Goal: Task Accomplishment & Management: Use online tool/utility

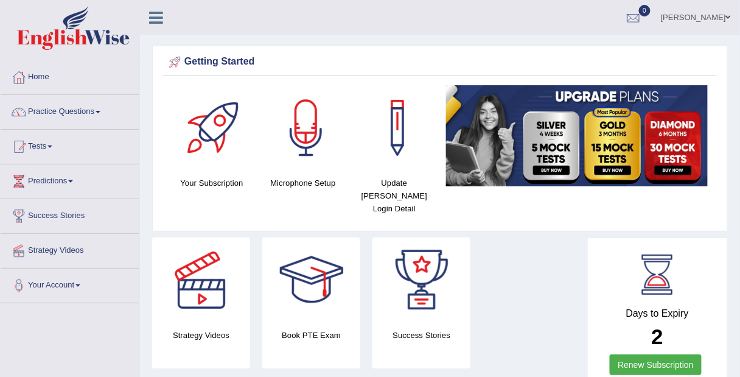
click at [45, 143] on link "Tests" at bounding box center [70, 145] width 139 height 30
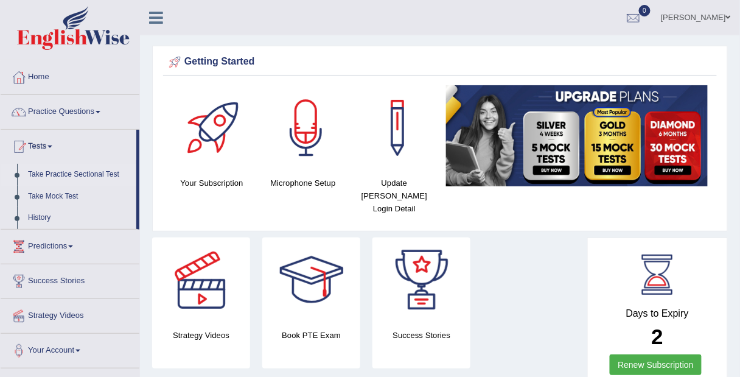
click at [71, 172] on link "Take Practice Sectional Test" at bounding box center [80, 175] width 114 height 22
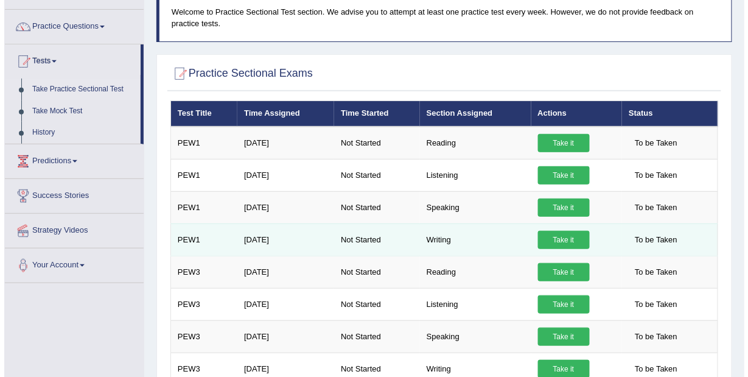
scroll to position [120, 0]
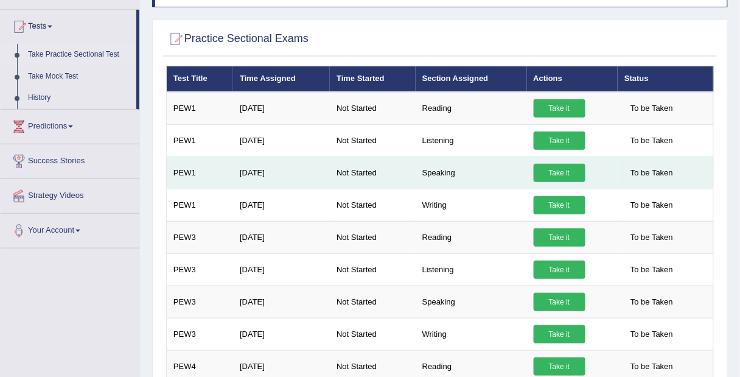
click at [561, 167] on link "Take it" at bounding box center [560, 173] width 52 height 18
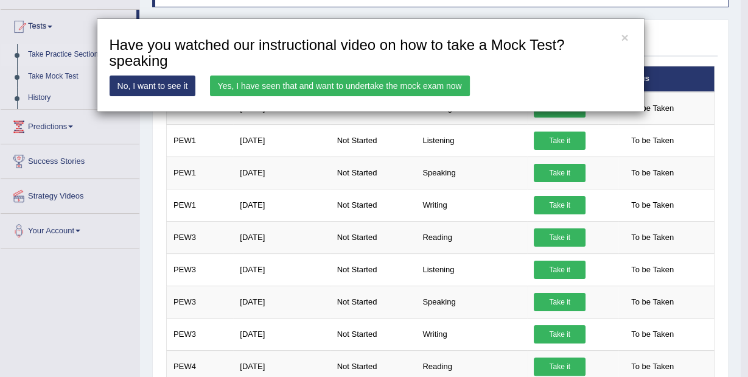
click at [269, 82] on link "Yes, I have seen that and want to undertake the mock exam now" at bounding box center [340, 85] width 260 height 21
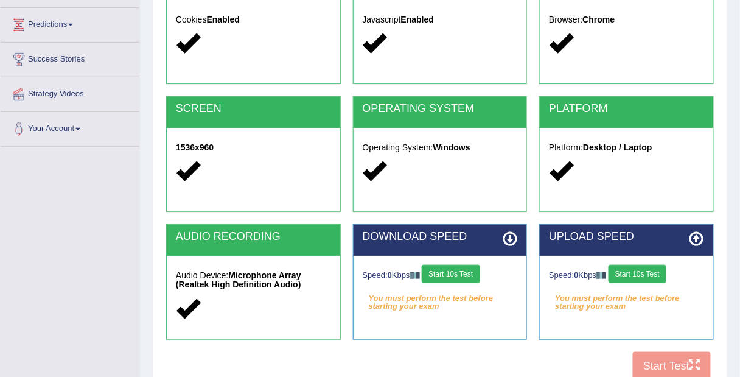
scroll to position [157, 0]
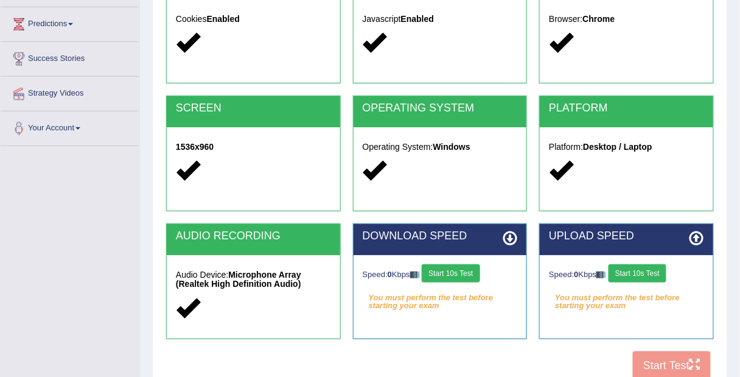
click at [455, 288] on em "You must perform the test before starting your exam" at bounding box center [440, 297] width 155 height 18
click at [460, 272] on button "Start 10s Test" at bounding box center [451, 273] width 58 height 18
click at [650, 274] on button "Start 10s Test" at bounding box center [637, 273] width 58 height 18
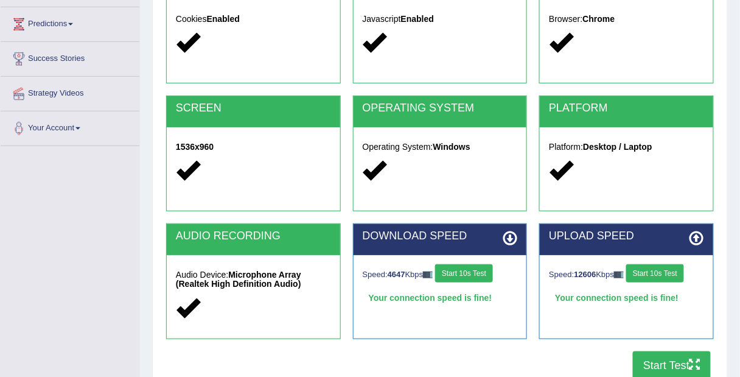
click at [686, 364] on button "Start Test" at bounding box center [672, 365] width 78 height 28
